Goal: Navigation & Orientation: Find specific page/section

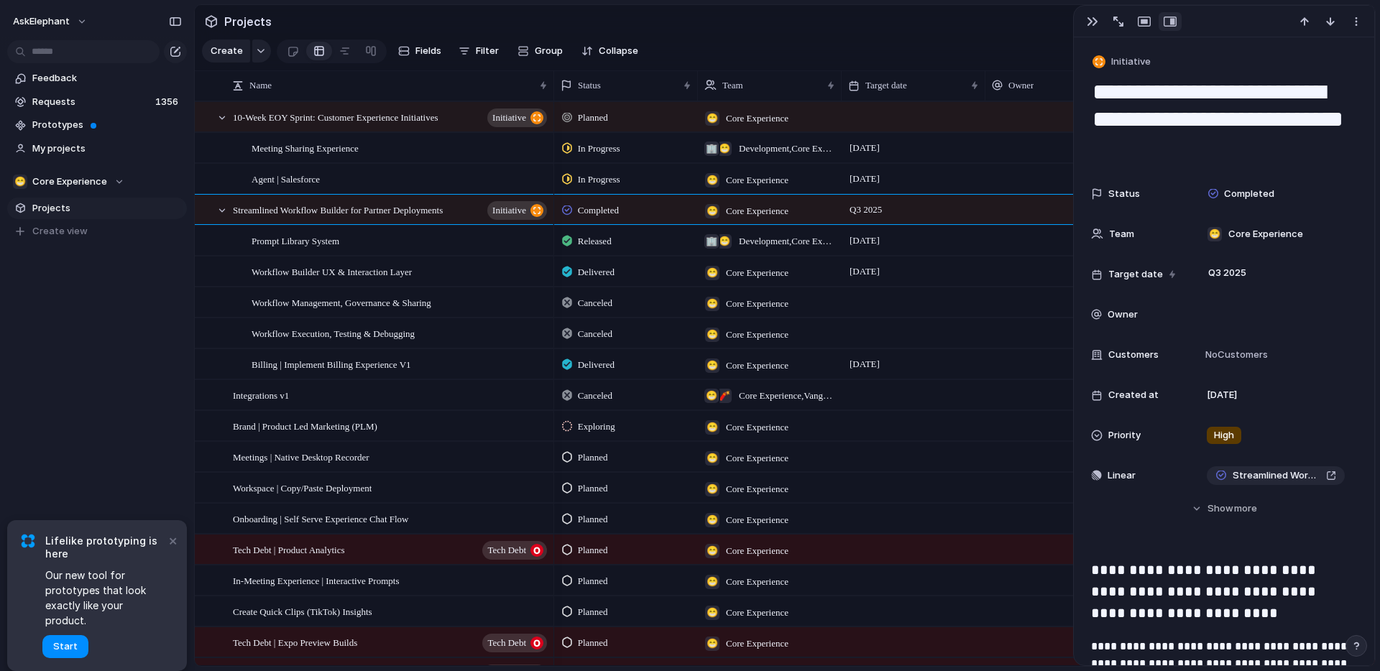
click at [121, 455] on div "AskElephant Feedback Requests 1356 Prototypes My projects 😁 Core Experience Pro…" at bounding box center [97, 335] width 194 height 671
click at [175, 549] on button "×" at bounding box center [172, 540] width 17 height 17
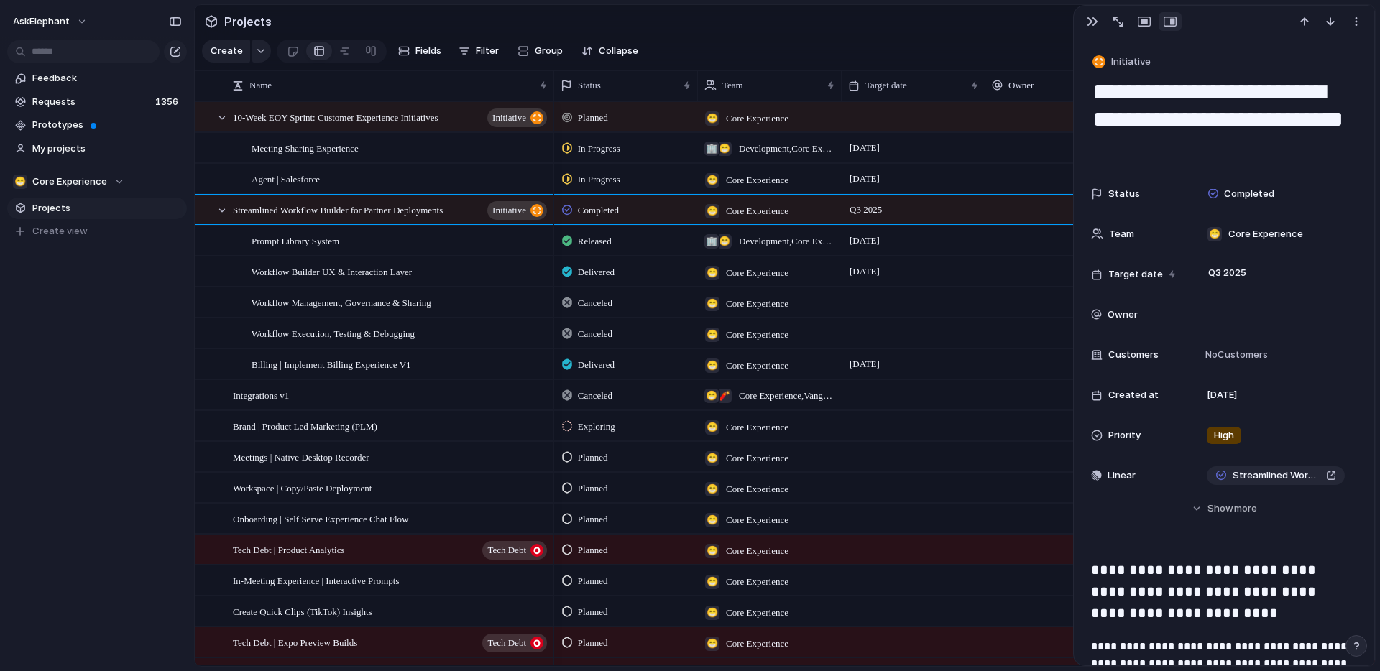
click at [51, 210] on span "Projects" at bounding box center [107, 208] width 150 height 14
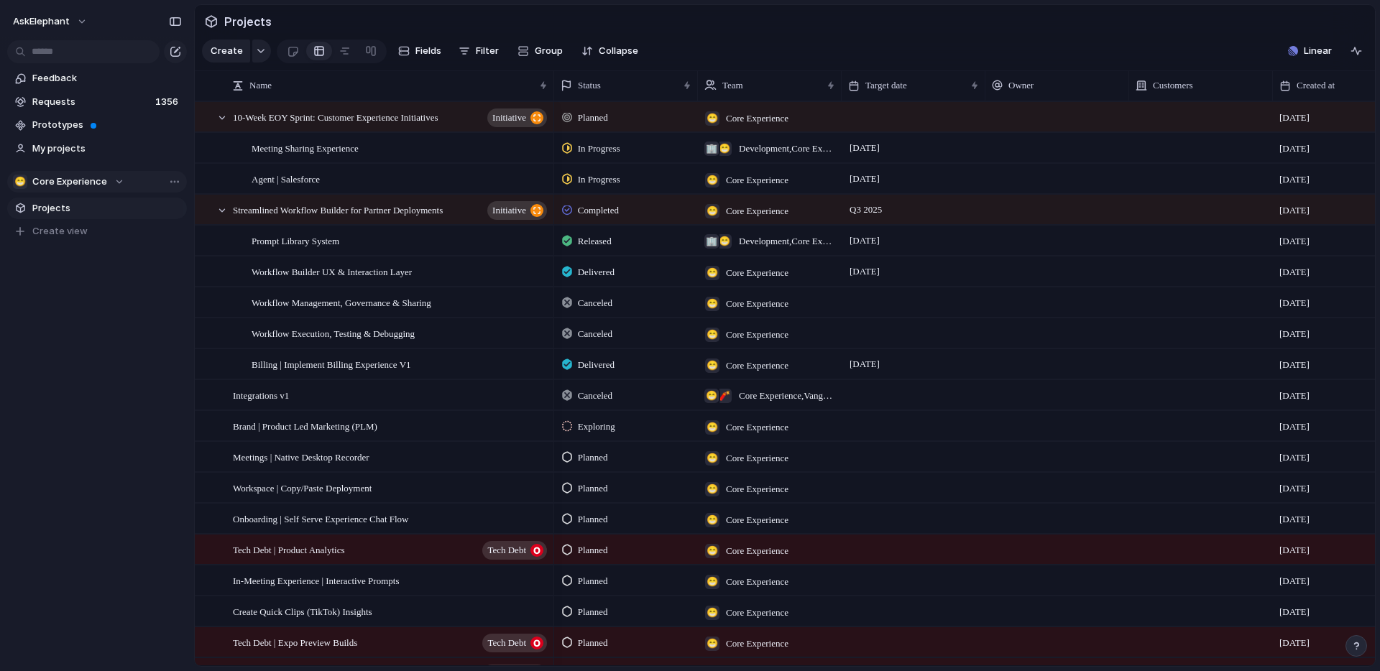
click at [53, 185] on span "Core Experience" at bounding box center [69, 182] width 75 height 14
click at [80, 239] on span "Development" at bounding box center [75, 240] width 60 height 14
